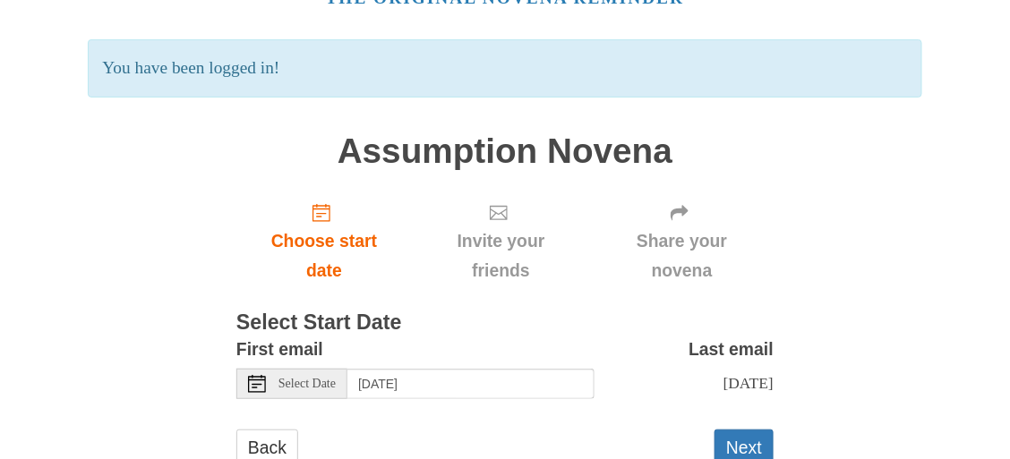
scroll to position [113, 0]
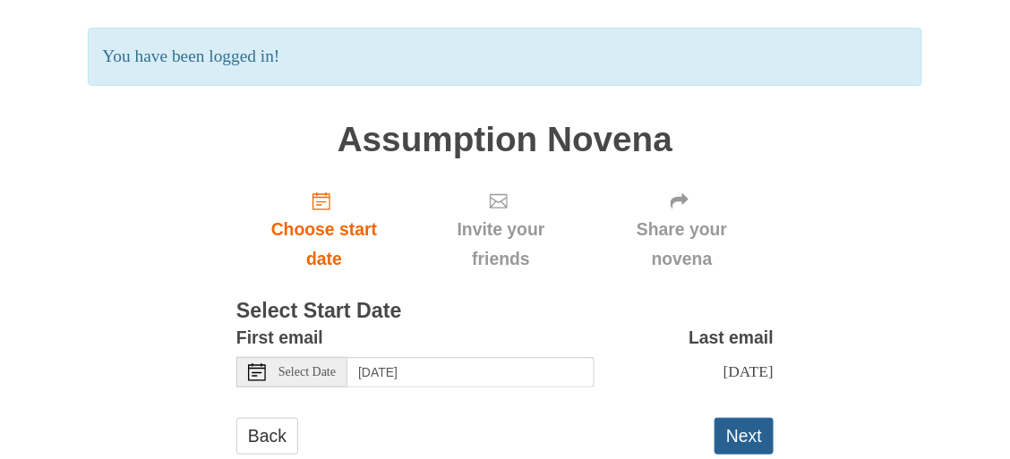
click at [740, 435] on button "Next" at bounding box center [743, 436] width 59 height 37
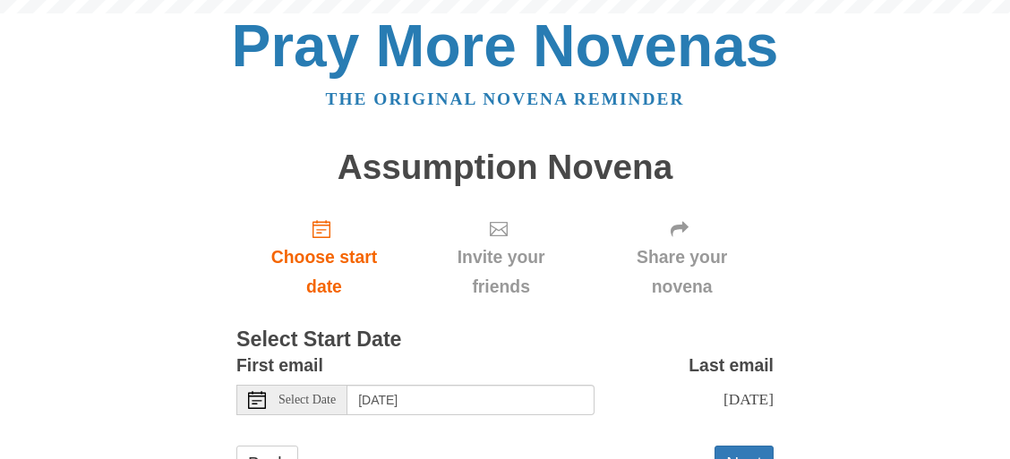
scroll to position [74, 0]
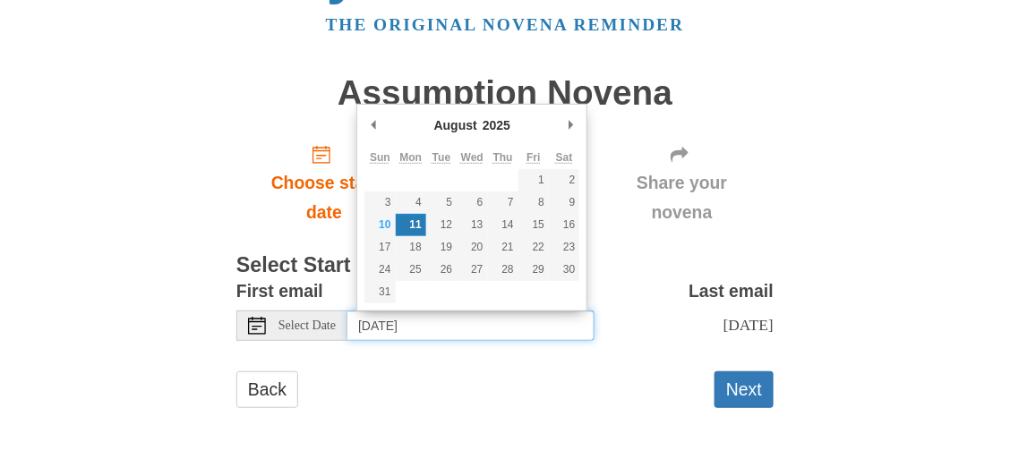
click at [490, 325] on input "[DATE]" at bounding box center [470, 326] width 247 height 30
type input "[DATE]"
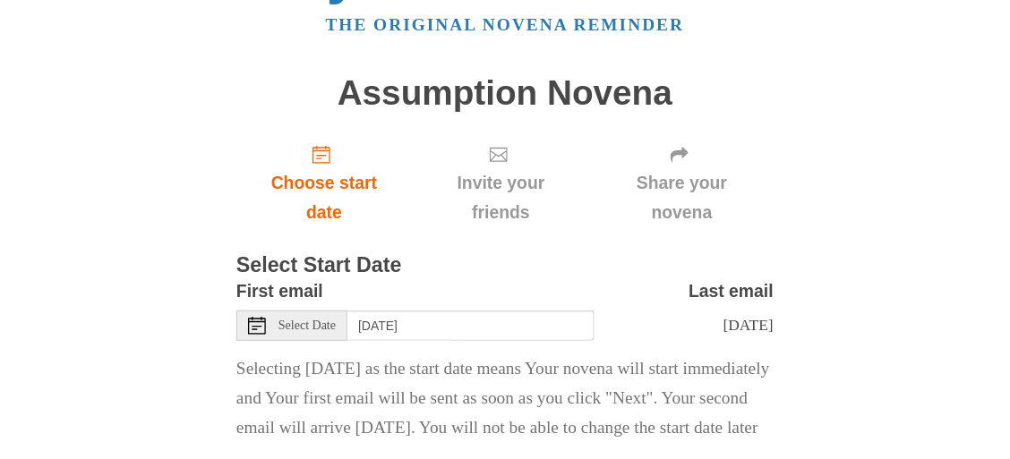
scroll to position [193, 0]
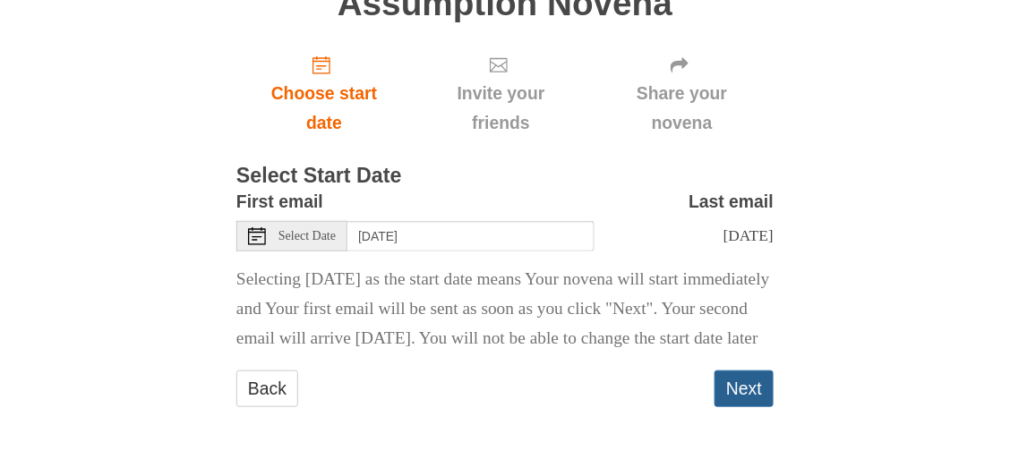
click at [756, 386] on button "Next" at bounding box center [743, 389] width 59 height 37
